Goal: Task Accomplishment & Management: Manage account settings

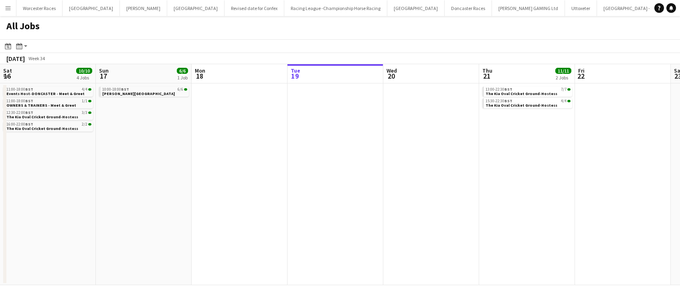
scroll to position [0, 192]
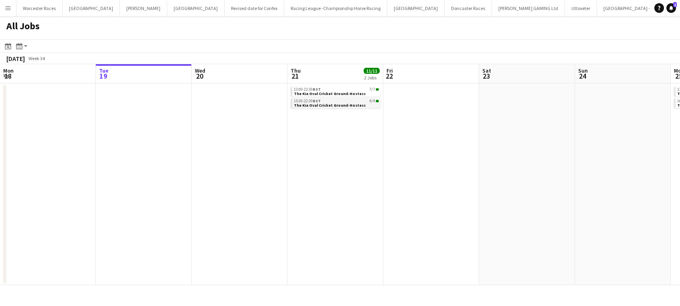
click at [298, 104] on span "The Kia Oval Cricket Ground-Hostess" at bounding box center [330, 105] width 72 height 5
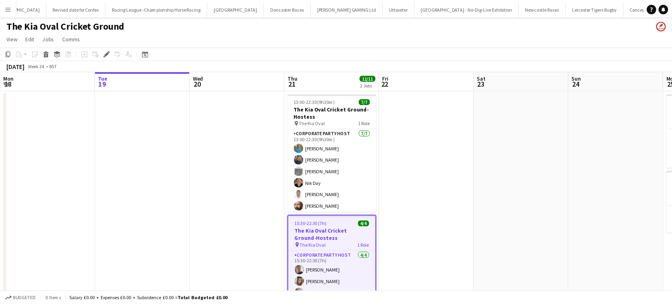
scroll to position [0, 1520]
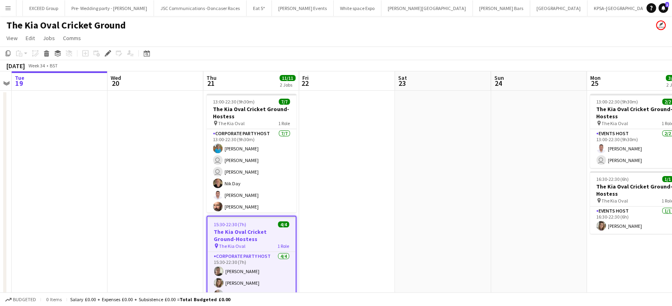
click at [227, 224] on span "15:30-22:30 (7h)" at bounding box center [230, 224] width 32 height 6
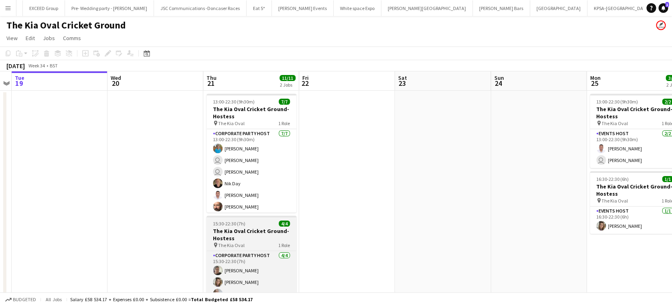
click at [227, 224] on span "15:30-22:30 (7h)" at bounding box center [229, 223] width 32 height 6
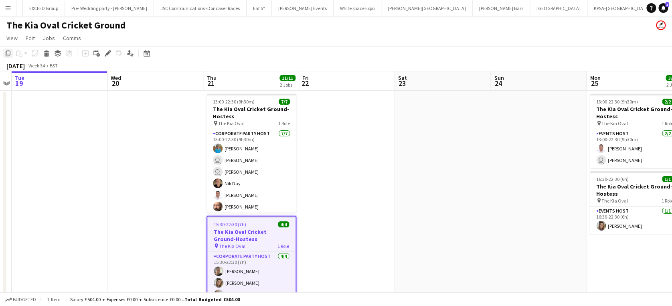
click at [9, 55] on icon at bounding box center [8, 54] width 5 height 6
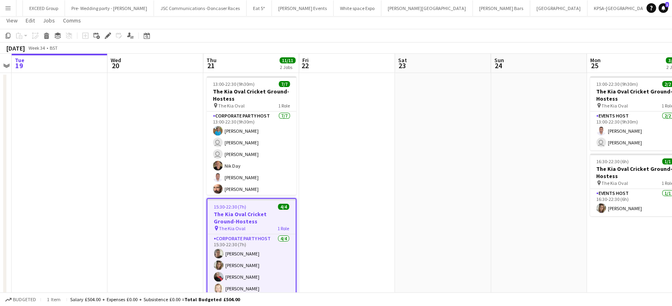
scroll to position [36, 0]
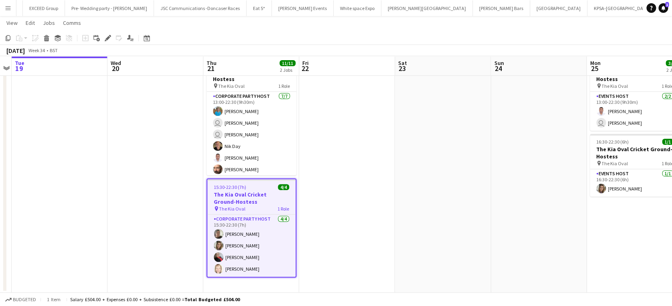
click at [251, 282] on app-date-cell "13:00-22:30 (9h30m) 7/7 The Kia Oval Cricket Ground-Hostess pin The Kia Oval 1 …" at bounding box center [251, 172] width 96 height 239
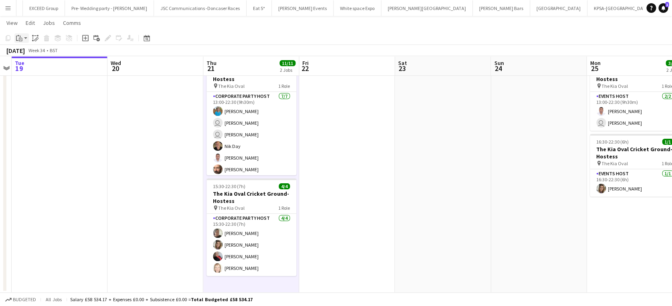
click at [16, 38] on icon "Paste" at bounding box center [19, 38] width 6 height 6
click at [29, 53] on link "Paste Ctrl+V" at bounding box center [58, 53] width 75 height 7
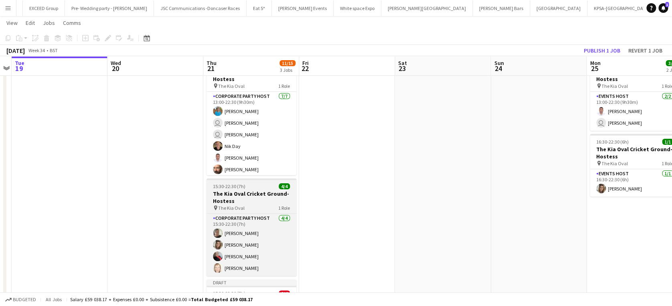
click at [247, 186] on div "15:30-22:30 (7h) 4/4" at bounding box center [251, 186] width 90 height 6
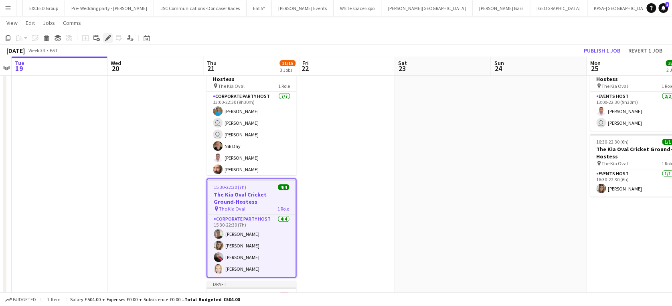
click at [109, 37] on icon at bounding box center [107, 38] width 4 height 4
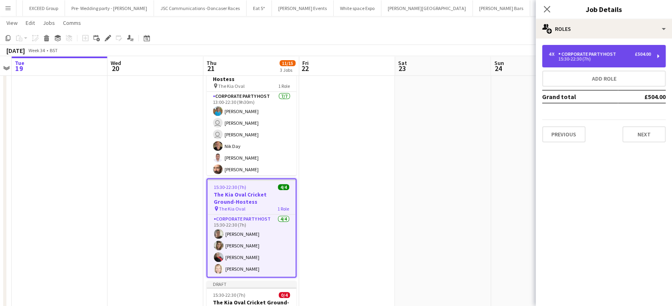
click at [589, 53] on div "Corporate Party Host" at bounding box center [588, 54] width 61 height 6
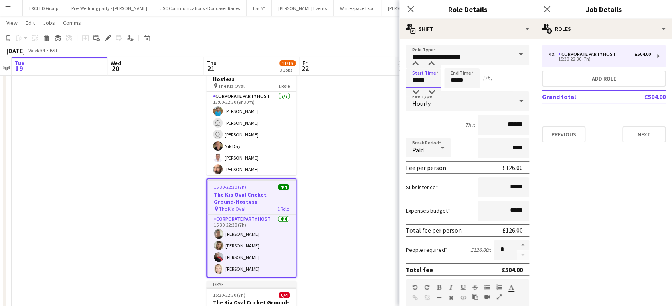
click at [418, 79] on input "*****" at bounding box center [423, 78] width 35 height 20
type input "*****"
click at [417, 61] on div at bounding box center [415, 64] width 16 height 8
click at [411, 7] on icon "Close pop-in" at bounding box center [411, 9] width 8 height 8
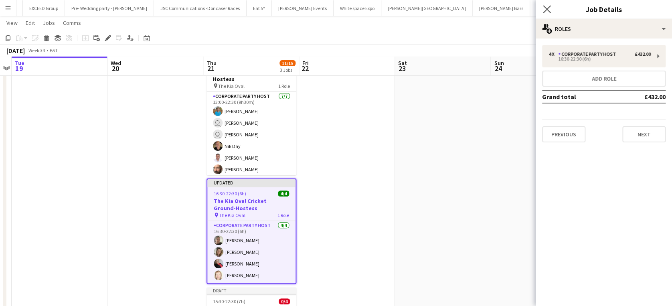
click at [550, 8] on icon "Close pop-in" at bounding box center [547, 9] width 8 height 8
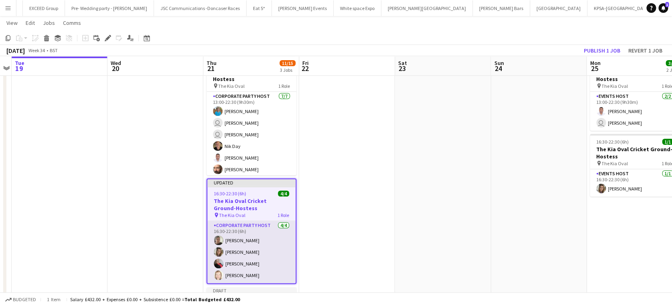
click at [248, 243] on app-card-role "Corporate Party Host 4/4 16:30-22:30 (6h) Debi Blaxill Clodagh Brown Monika Kor…" at bounding box center [251, 252] width 88 height 62
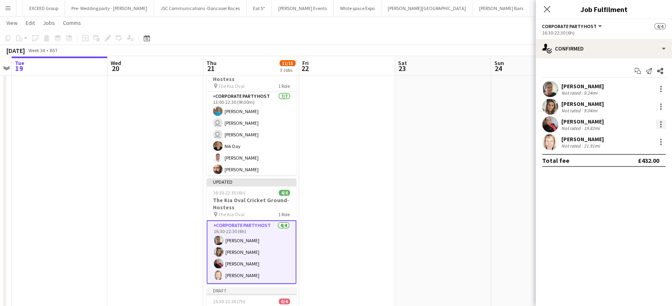
click at [661, 123] on div at bounding box center [661, 124] width 2 height 2
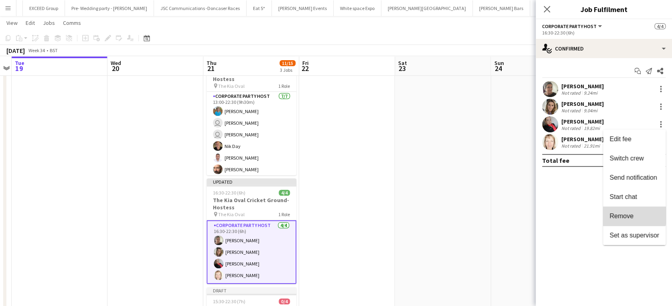
click at [630, 213] on span "Remove" at bounding box center [621, 215] width 24 height 7
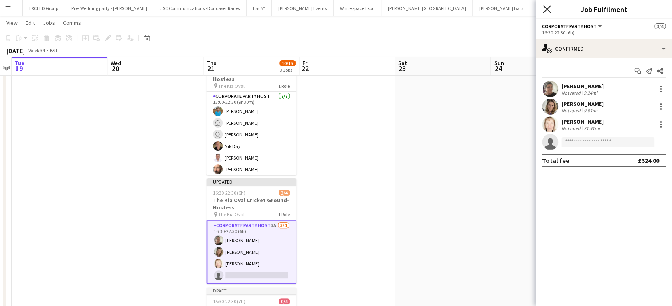
click at [546, 11] on icon "Close pop-in" at bounding box center [547, 9] width 8 height 8
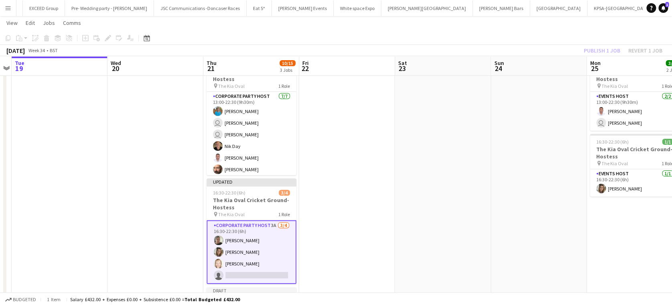
click at [257, 229] on app-card-role "Corporate Party Host 3A 3/4 16:30-22:30 (6h) Debi Blaxill Clodagh Brown Alison …" at bounding box center [251, 252] width 90 height 64
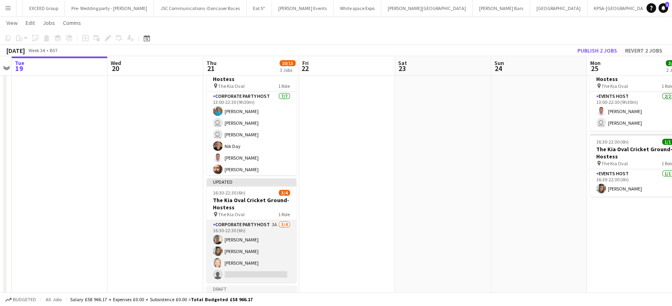
click at [257, 229] on app-card-role "Corporate Party Host 3A 3/4 16:30-22:30 (6h) Debi Blaxill Clodagh Brown Alison …" at bounding box center [251, 251] width 90 height 62
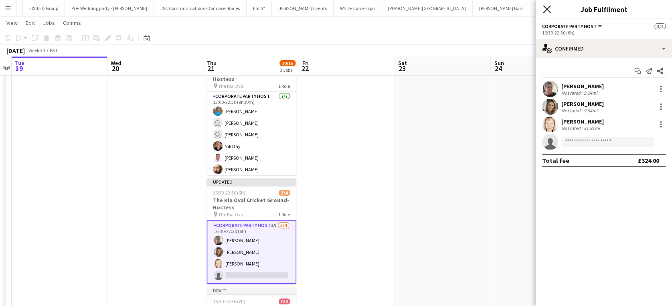
click at [547, 8] on icon at bounding box center [547, 9] width 8 height 8
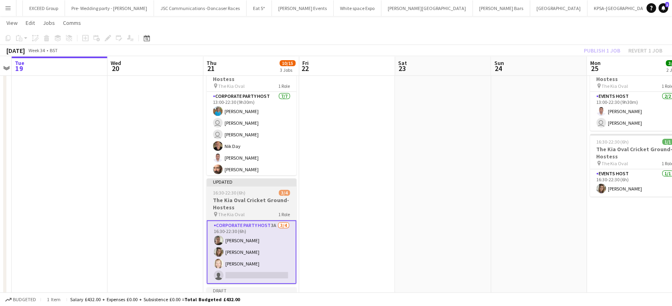
click at [256, 192] on div "16:30-22:30 (6h) 3/4" at bounding box center [251, 193] width 90 height 6
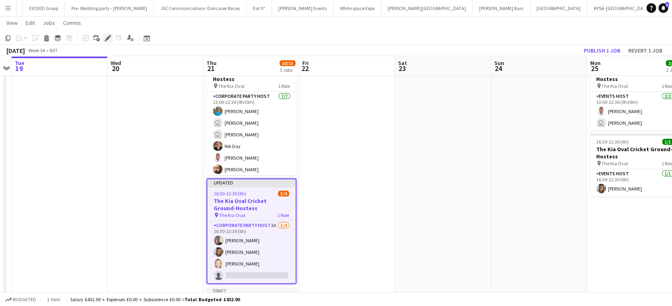
click at [106, 35] on icon "Edit" at bounding box center [108, 38] width 6 height 6
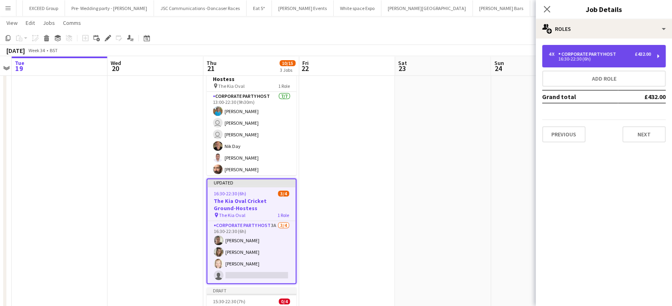
click at [626, 58] on div "16:30-22:30 (6h)" at bounding box center [599, 59] width 102 height 4
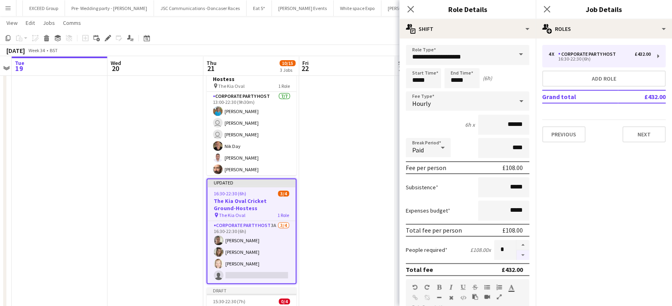
click at [516, 255] on button "button" at bounding box center [522, 255] width 13 height 10
type input "*"
click at [411, 8] on icon at bounding box center [411, 9] width 8 height 8
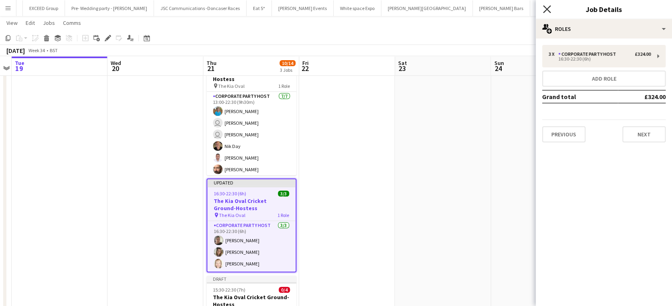
click at [546, 7] on icon "Close pop-in" at bounding box center [547, 9] width 8 height 8
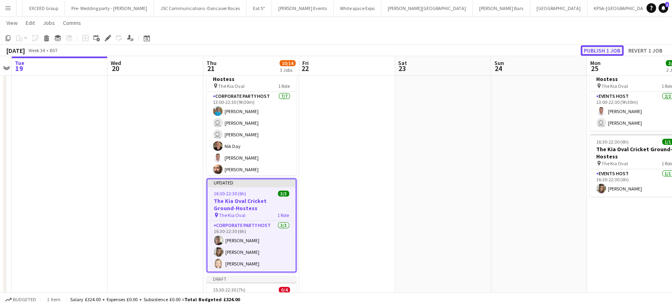
click at [595, 49] on button "Publish 1 job" at bounding box center [602, 50] width 43 height 10
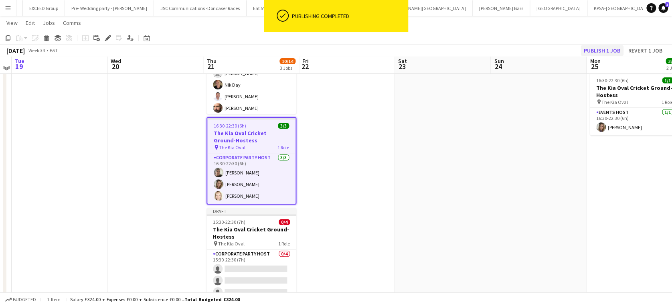
scroll to position [102, 0]
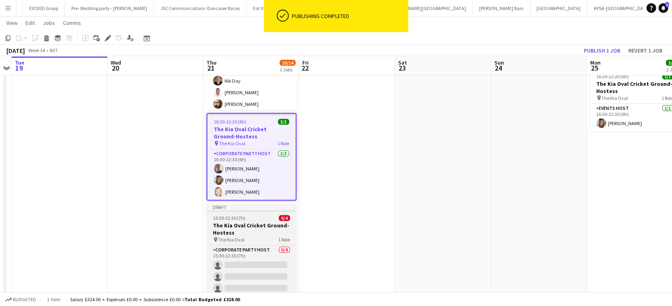
click at [226, 222] on h3 "The Kia Oval Cricket Ground-Hostess" at bounding box center [251, 229] width 90 height 14
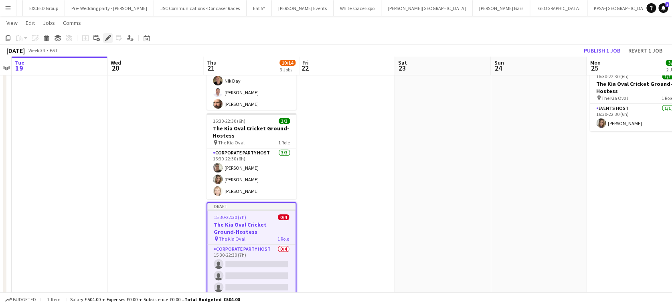
click at [106, 36] on icon "Edit" at bounding box center [108, 38] width 6 height 6
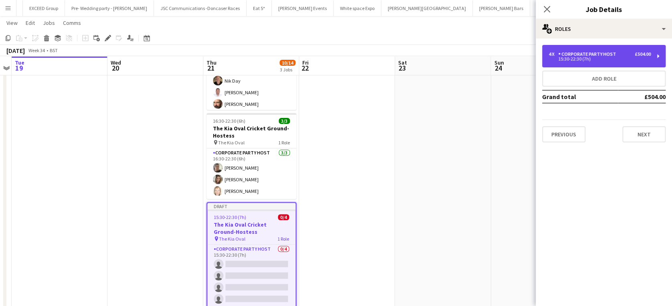
click at [626, 53] on div "4 x Corporate Party Host £504.00" at bounding box center [599, 54] width 102 height 6
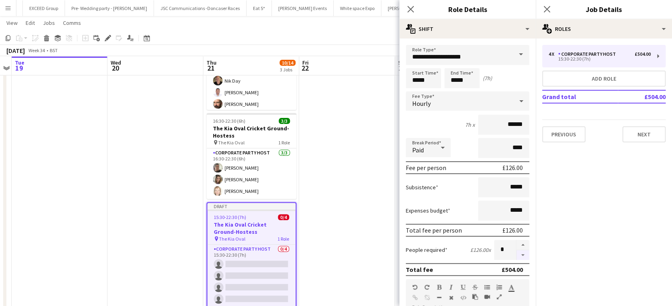
click at [516, 252] on button "button" at bounding box center [522, 255] width 13 height 10
type input "*"
click at [411, 9] on icon at bounding box center [411, 9] width 8 height 8
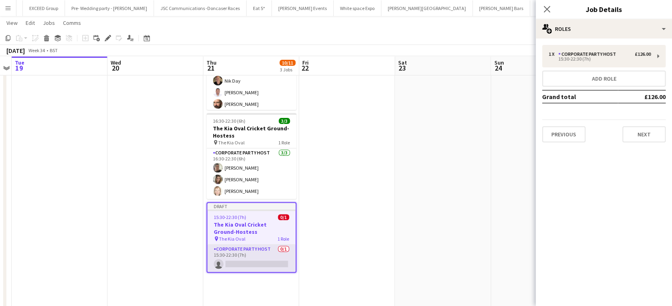
click at [255, 260] on app-card-role "Corporate Party Host 0/1 15:30-22:30 (7h) single-neutral-actions" at bounding box center [251, 258] width 88 height 27
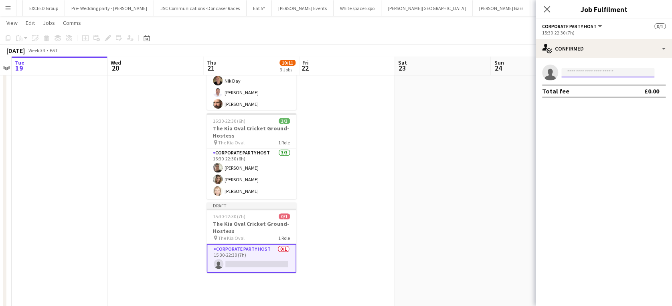
click at [582, 72] on input at bounding box center [607, 73] width 93 height 10
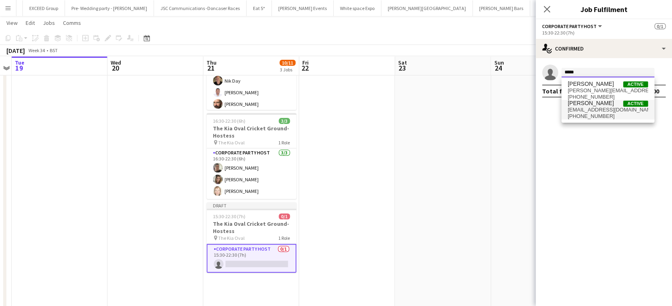
type input "*****"
click at [592, 102] on span "Monika Korpova" at bounding box center [591, 103] width 46 height 7
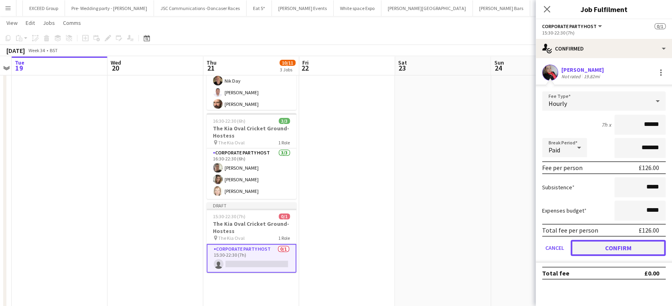
click at [614, 246] on button "Confirm" at bounding box center [617, 248] width 95 height 16
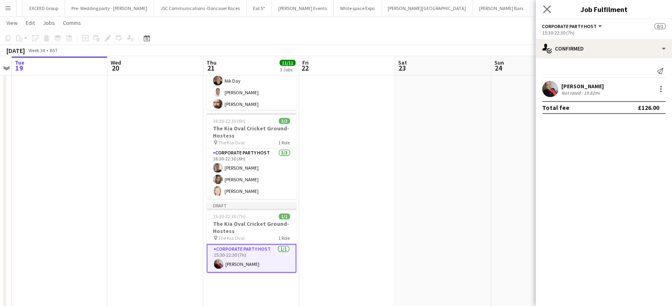
click at [550, 10] on icon "Close pop-in" at bounding box center [547, 9] width 8 height 8
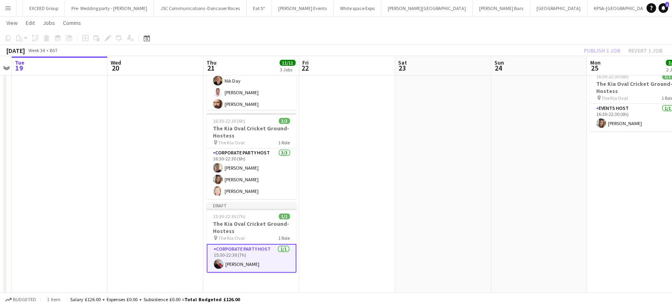
click at [602, 47] on div "Publish 1 job Revert 1 job" at bounding box center [623, 50] width 98 height 10
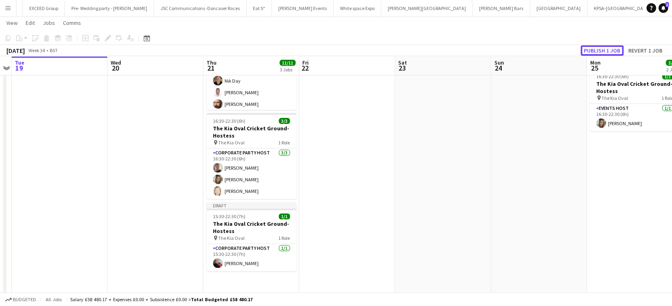
click at [602, 47] on button "Publish 1 job" at bounding box center [602, 50] width 43 height 10
